Goal: Transaction & Acquisition: Purchase product/service

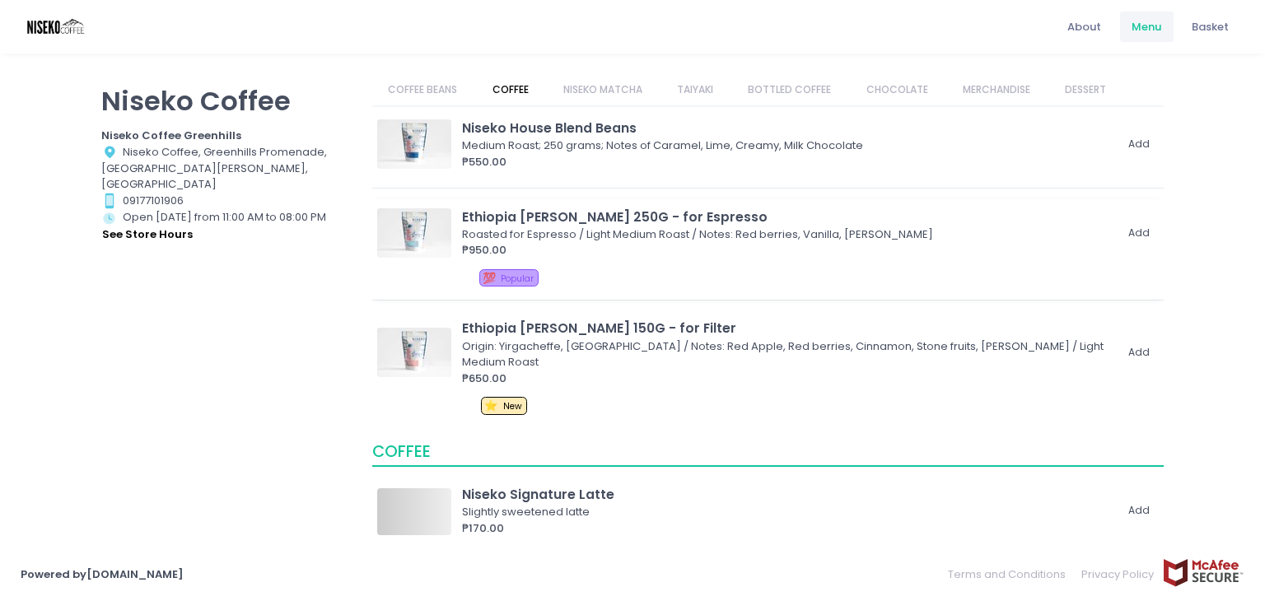
scroll to position [165, 0]
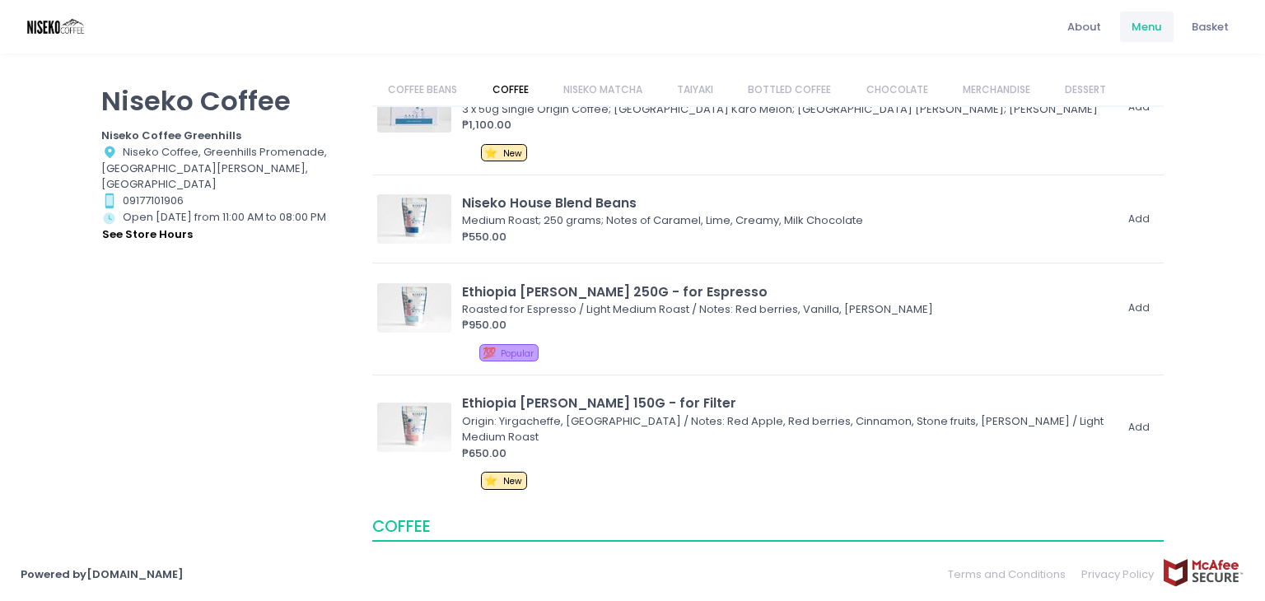
click at [606, 77] on link "NISEKO MATCHA" at bounding box center [602, 89] width 111 height 31
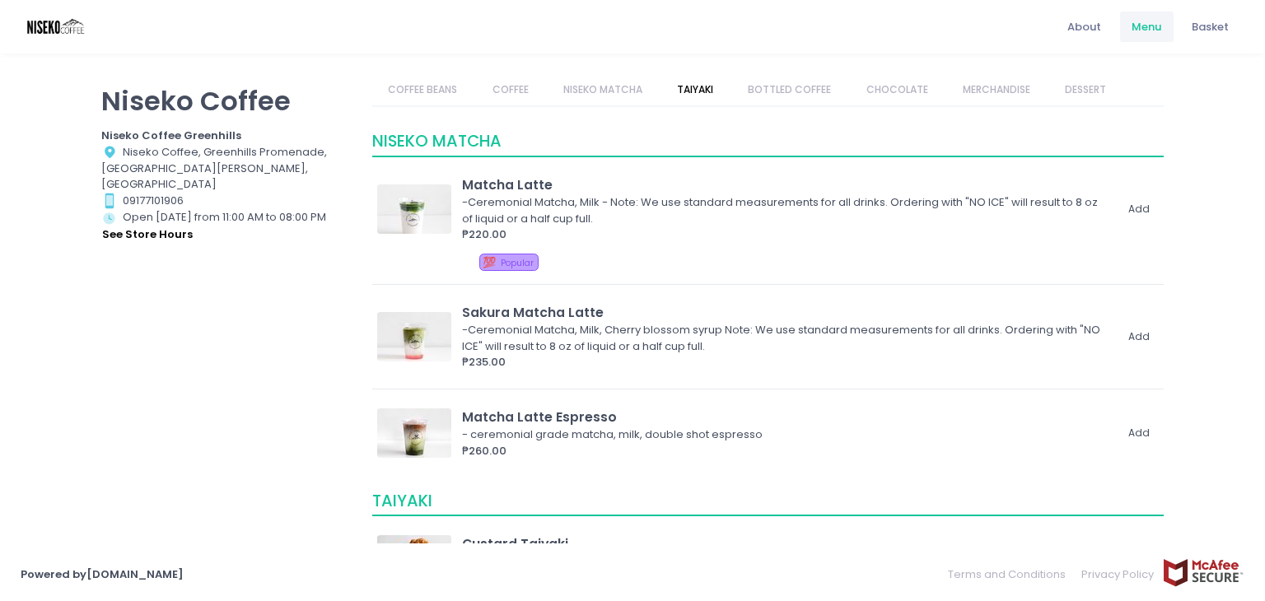
scroll to position [1289, 0]
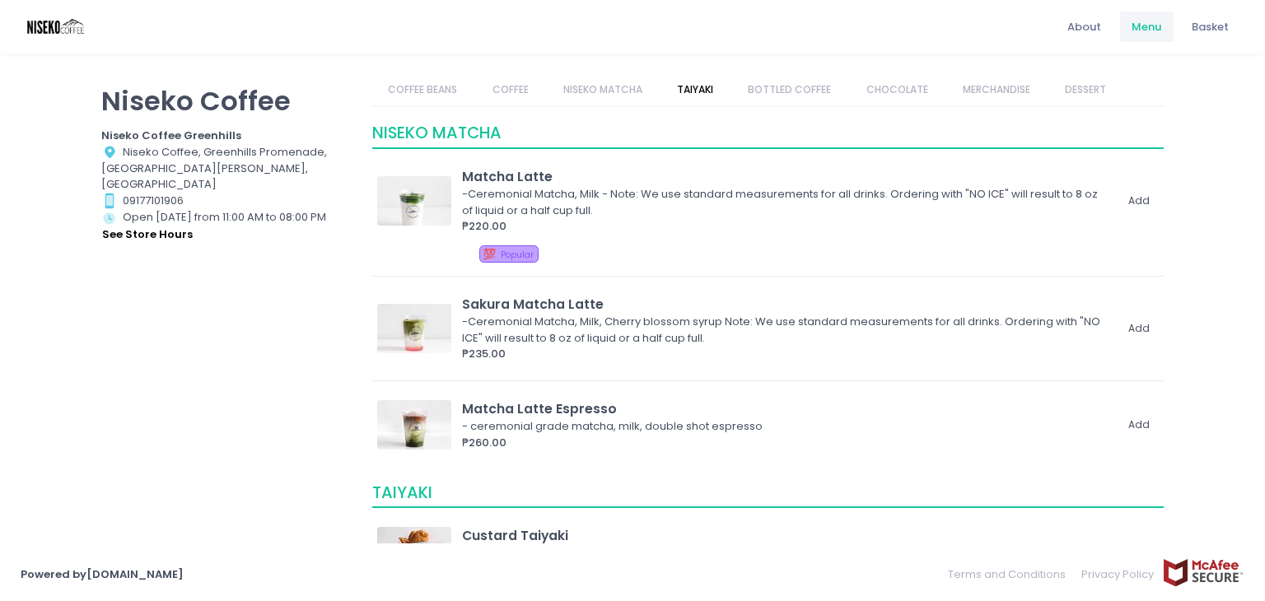
click at [629, 91] on link "NISEKO MATCHA" at bounding box center [602, 89] width 111 height 31
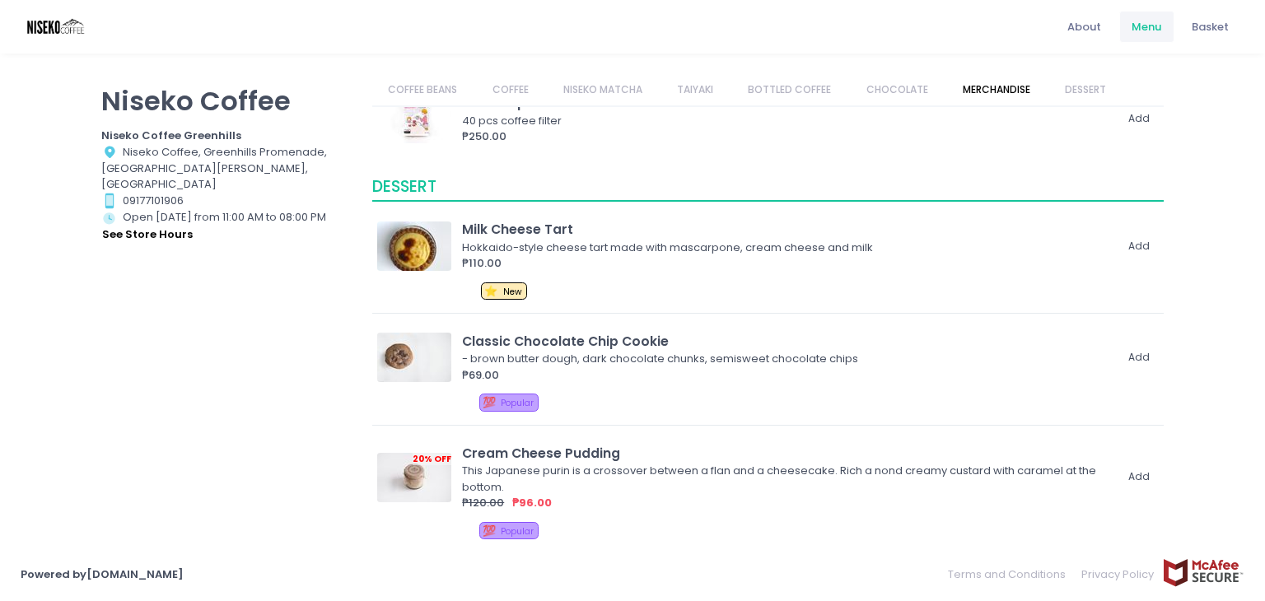
scroll to position [2862, 0]
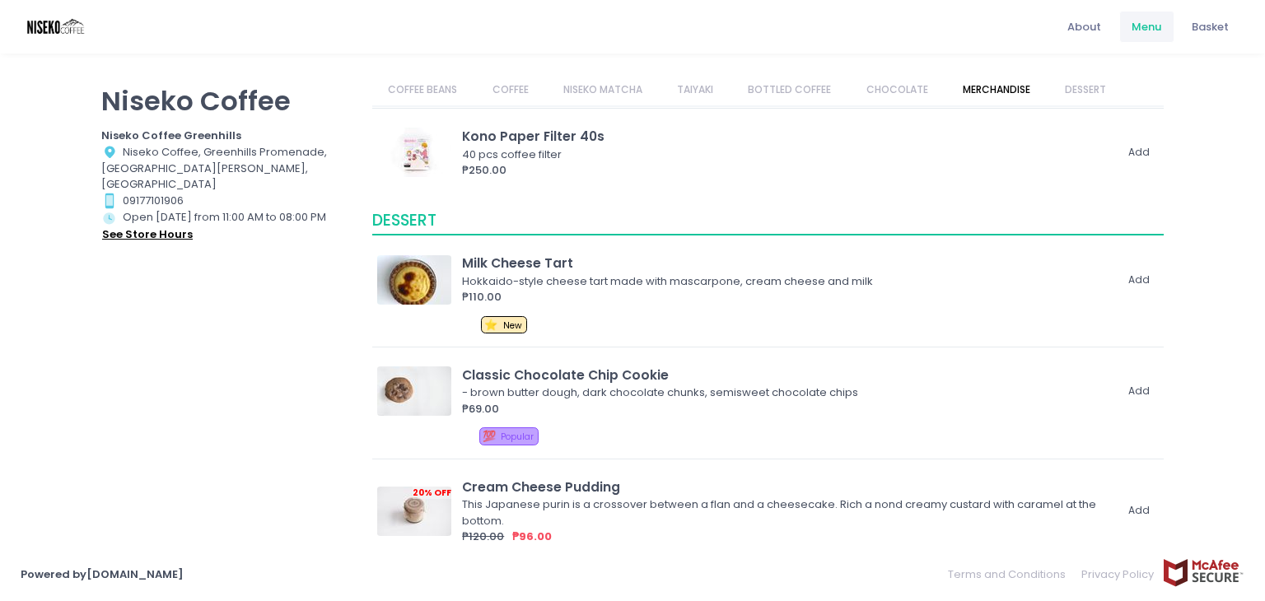
click at [165, 226] on button "see store hours" at bounding box center [147, 235] width 92 height 18
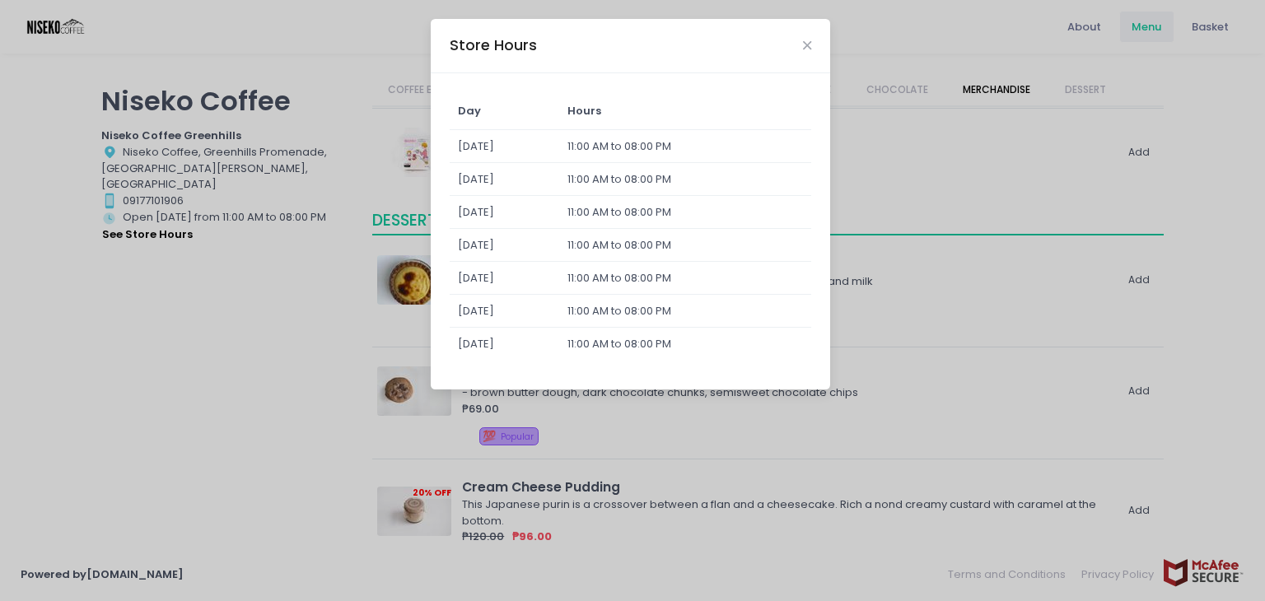
click at [279, 334] on div "Store Hours Day Hours [DATE] 11:00 AM to 08:00 PM [DATE] 11:00 AM to 08:00 PM […" at bounding box center [632, 300] width 1265 height 601
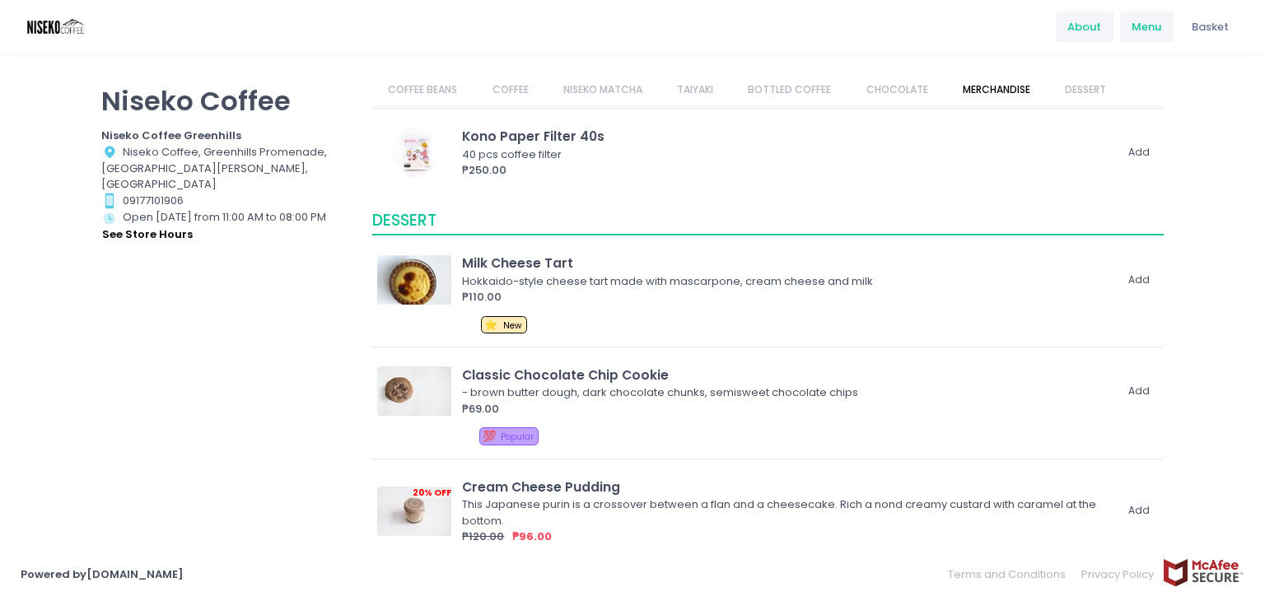
click at [1092, 30] on span "About" at bounding box center [1084, 27] width 34 height 16
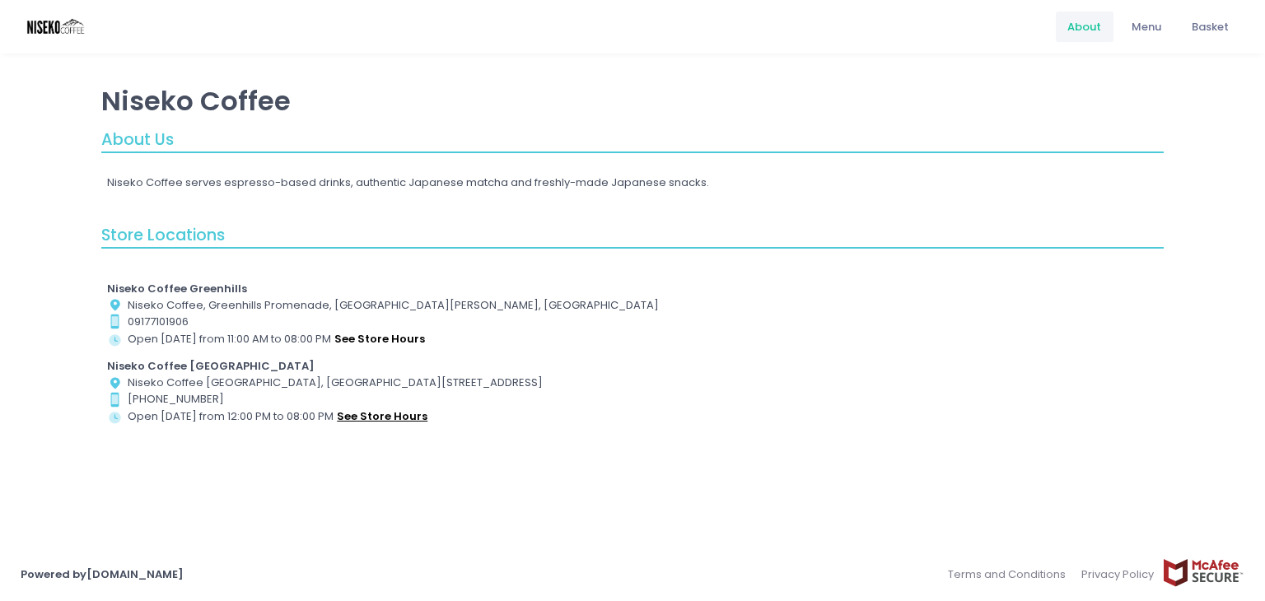
click at [370, 408] on button "see store hours" at bounding box center [382, 417] width 92 height 18
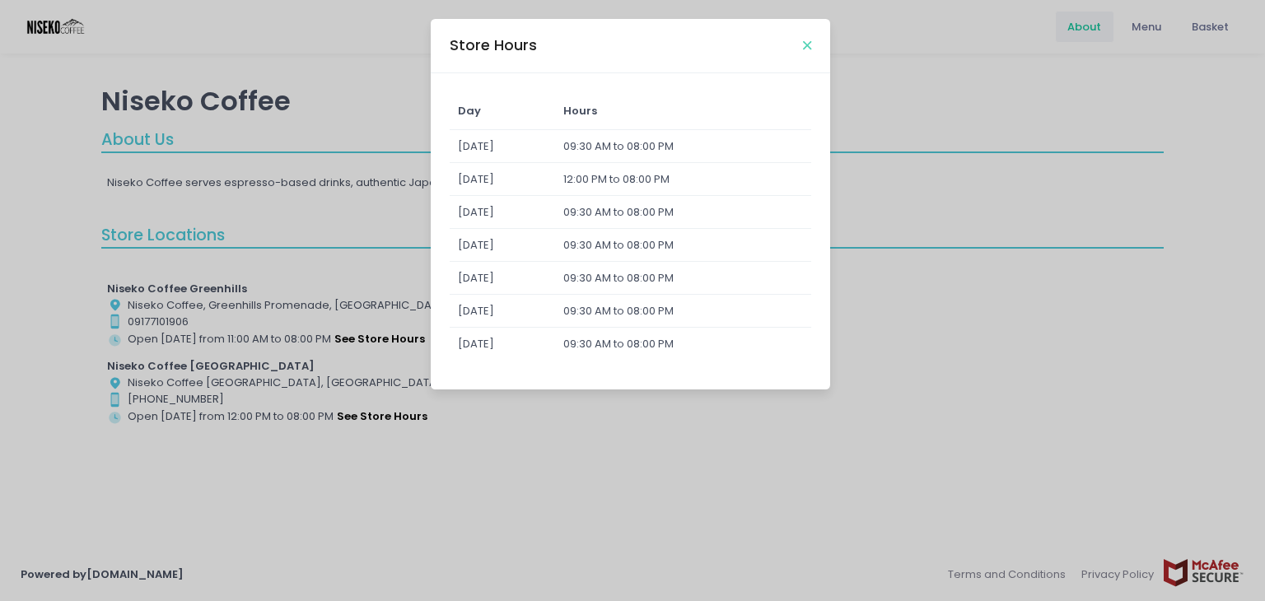
click at [807, 46] on icon "Close" at bounding box center [807, 46] width 8 height 12
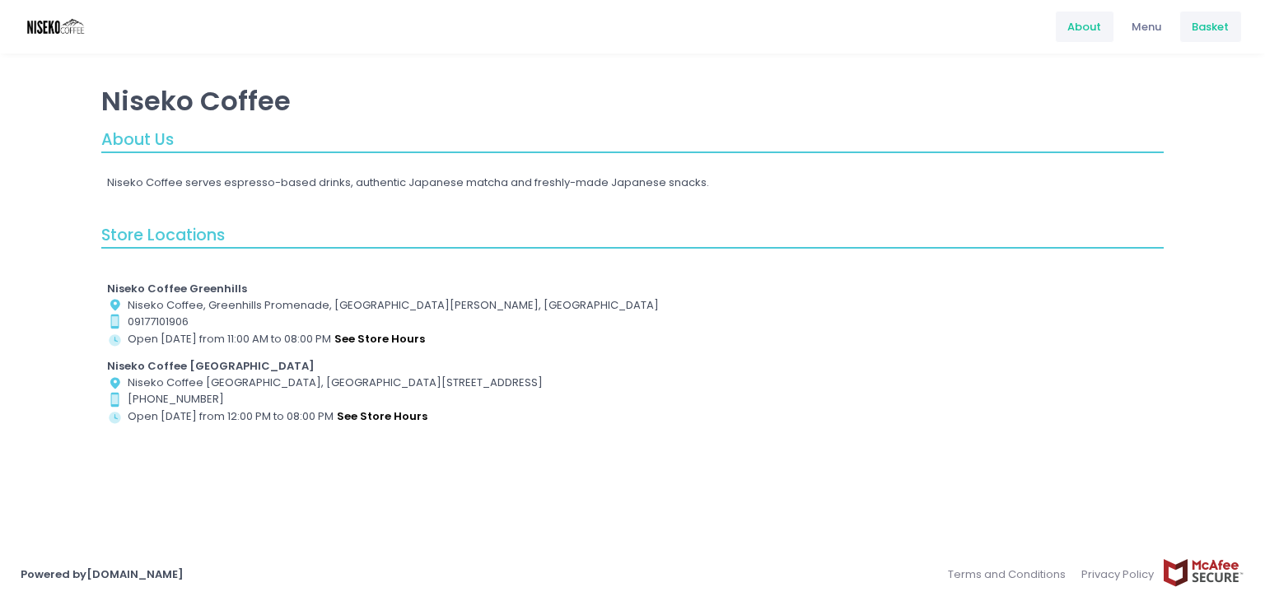
click at [1191, 36] on div "Basket" at bounding box center [1210, 26] width 63 height 31
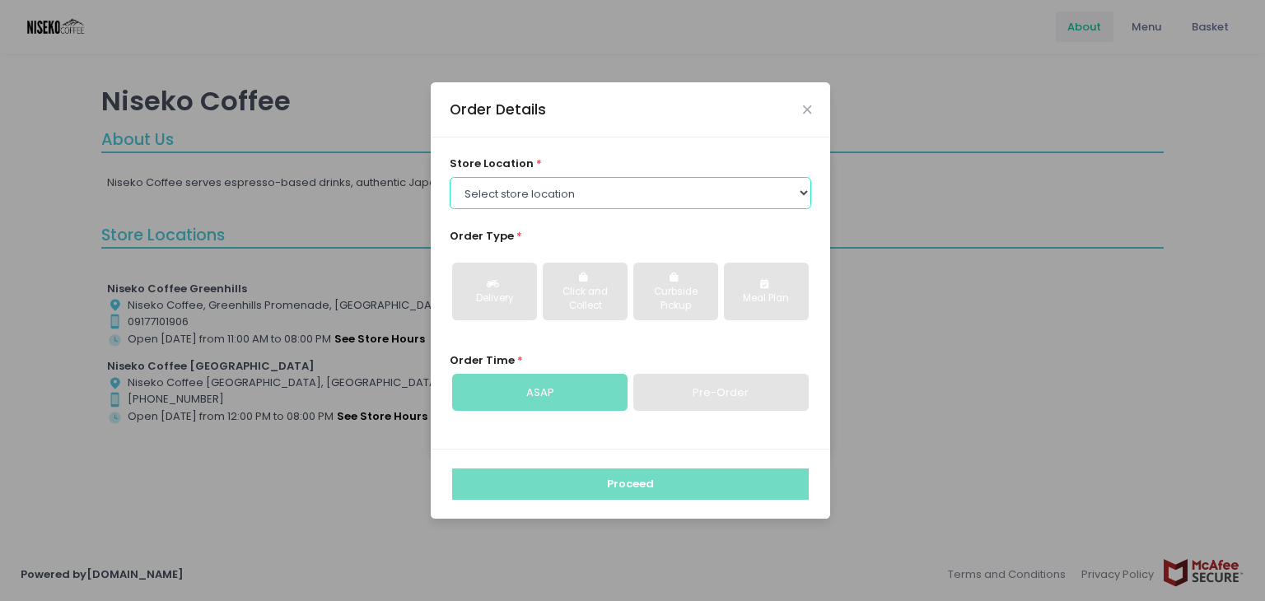
click at [547, 182] on select "Select store location [GEOGRAPHIC_DATA] [GEOGRAPHIC_DATA] Niseko Coffee [GEOGRA…" at bounding box center [630, 192] width 362 height 31
select select "65e94dc6e1872abe6e6d780e"
click at [449, 177] on select "Select store location [GEOGRAPHIC_DATA] [GEOGRAPHIC_DATA] Niseko Coffee [GEOGRA…" at bounding box center [630, 192] width 362 height 31
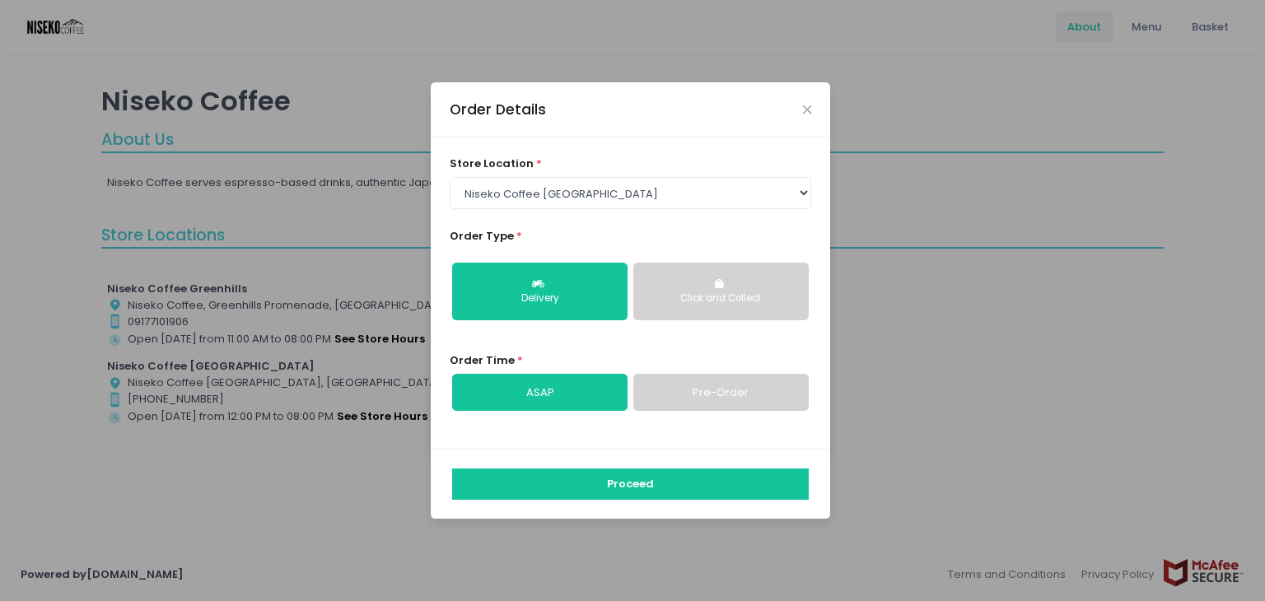
click at [780, 301] on div "Click and Collect" at bounding box center [721, 298] width 152 height 15
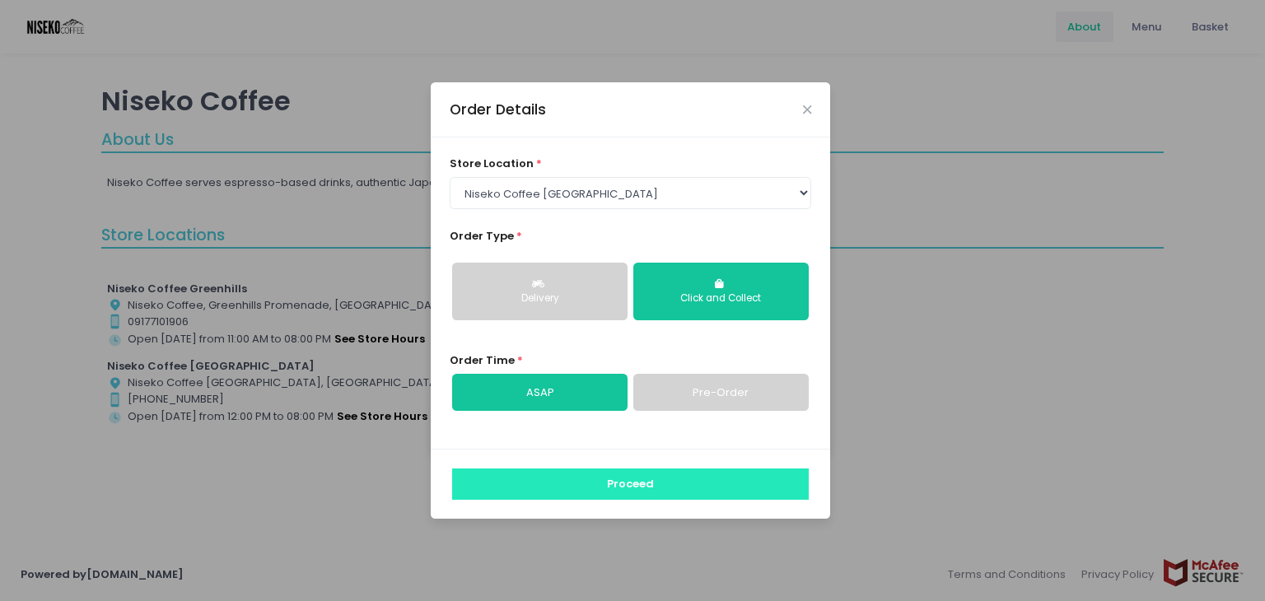
click at [622, 486] on button "Proceed" at bounding box center [630, 483] width 356 height 31
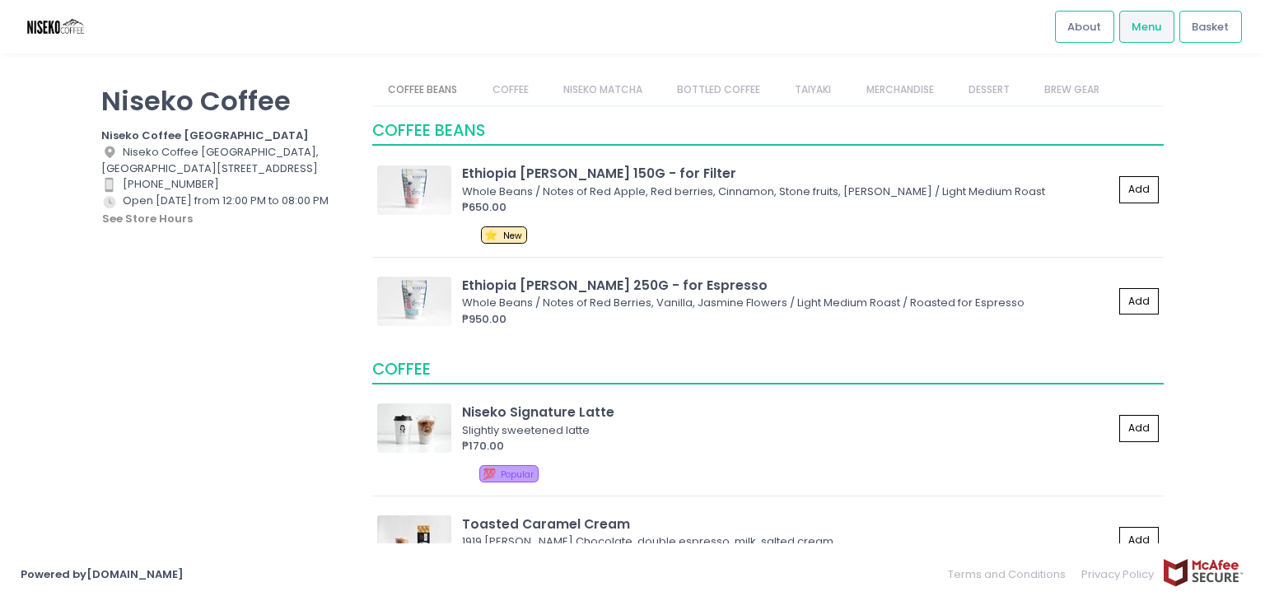
click at [626, 90] on link "NISEKO MATCHA" at bounding box center [602, 89] width 111 height 31
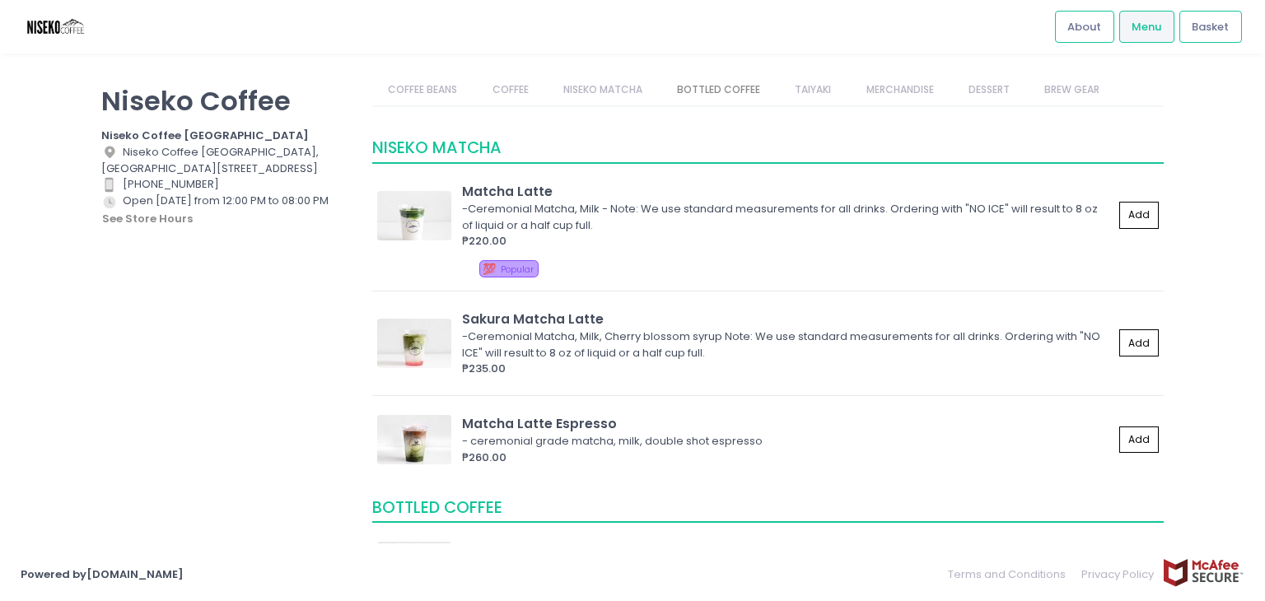
scroll to position [852, 0]
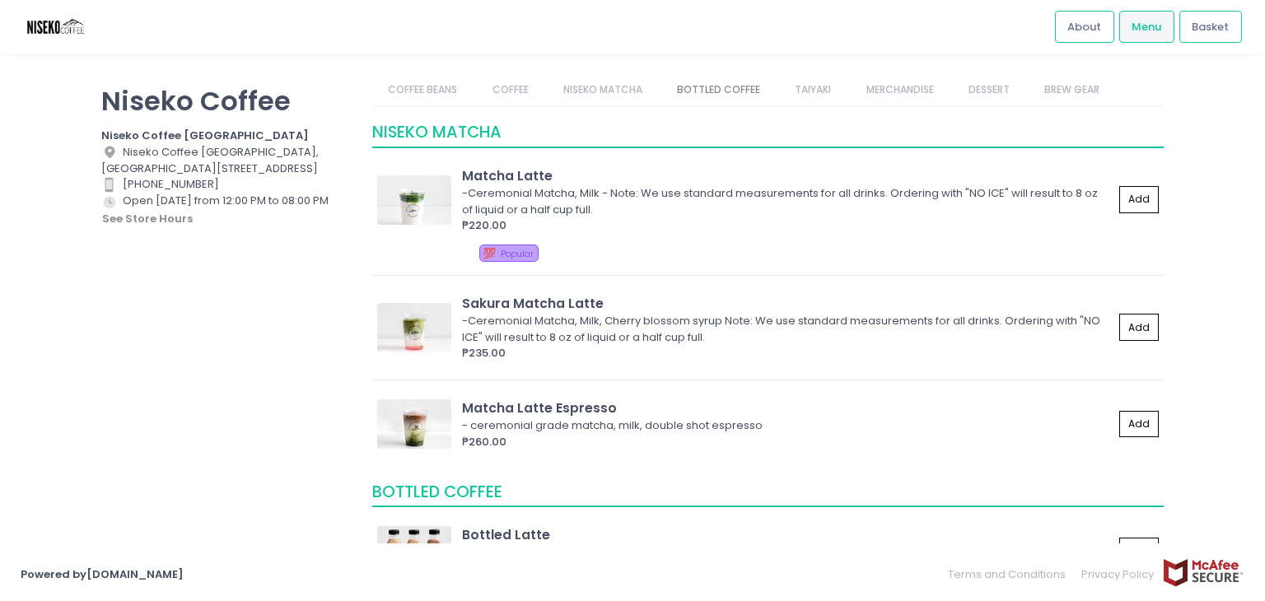
click at [402, 86] on link "COFFEE BEANS" at bounding box center [422, 89] width 101 height 31
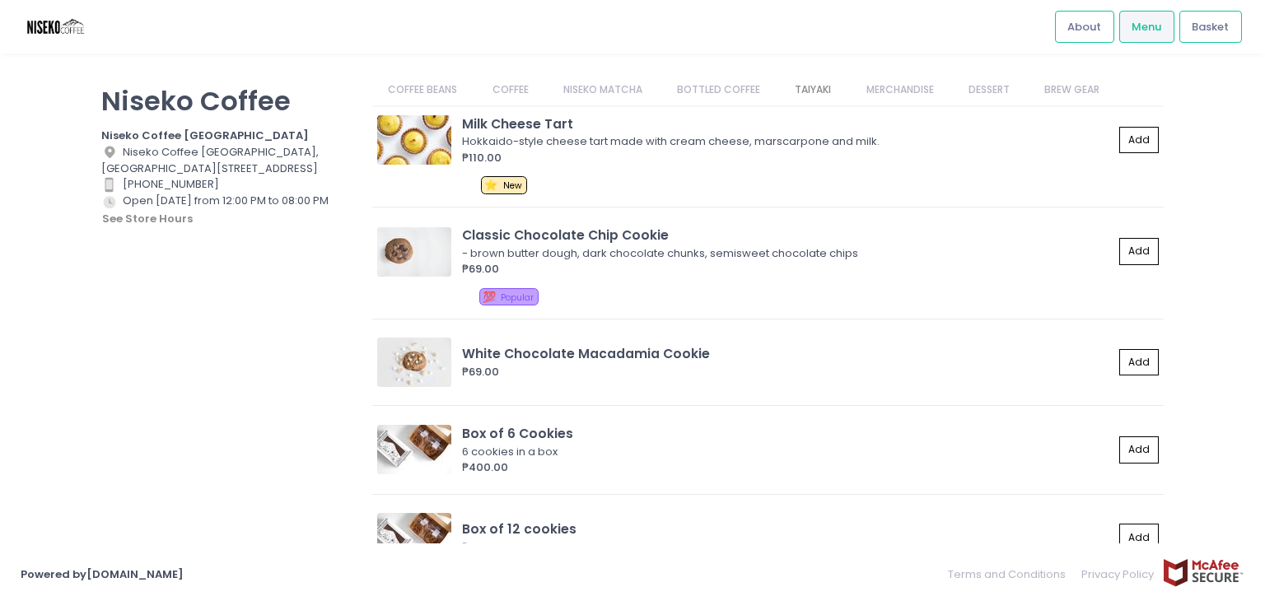
scroll to position [2135, 0]
